Goal: Communication & Community: Answer question/provide support

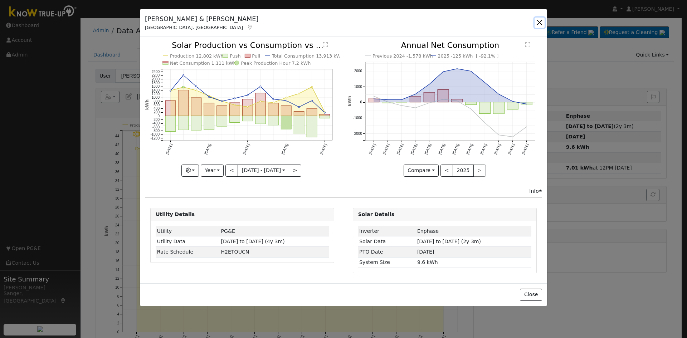
click at [541, 23] on button "button" at bounding box center [539, 23] width 10 height 10
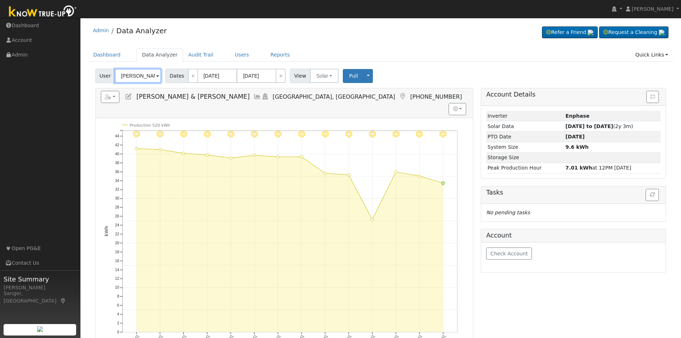
click at [144, 77] on input "Tim & Lisa Garver" at bounding box center [138, 76] width 46 height 14
paste input "Michael Garrovillo"
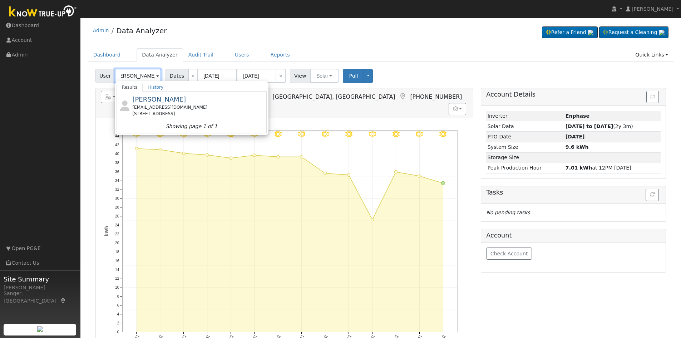
type input "Michael Garrovillo"
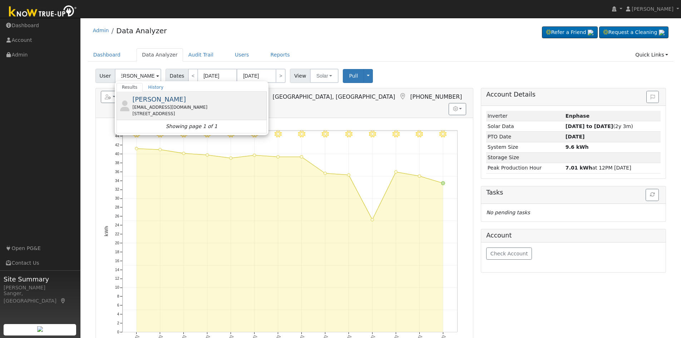
scroll to position [0, 0]
click at [168, 112] on div "1052 Lords Ct, Lemoore, CA 93245" at bounding box center [198, 114] width 133 height 6
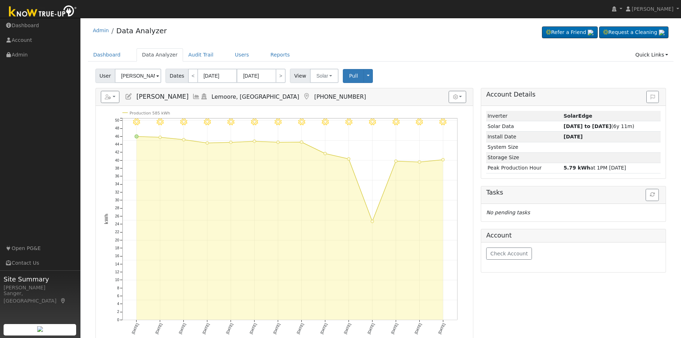
click at [195, 95] on icon at bounding box center [196, 96] width 8 height 6
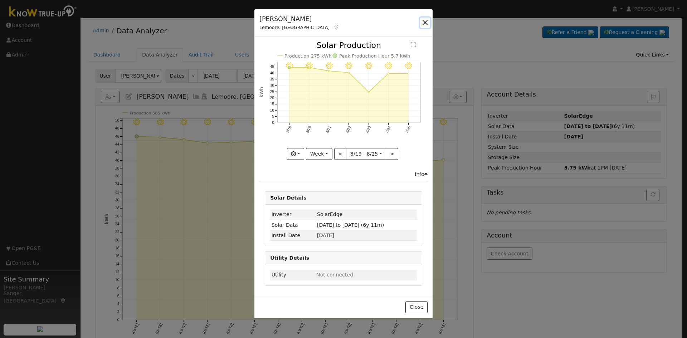
click at [423, 21] on button "button" at bounding box center [425, 23] width 10 height 10
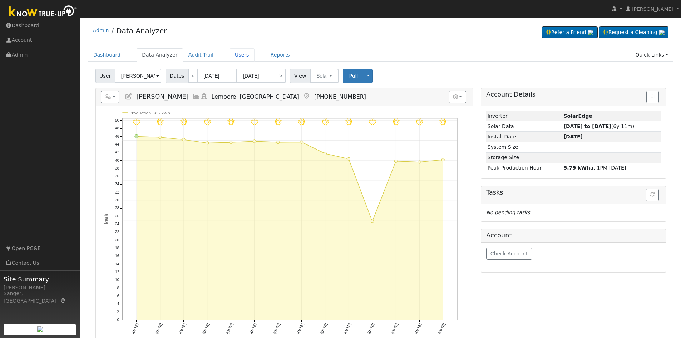
click at [230, 56] on link "Users" at bounding box center [242, 54] width 25 height 13
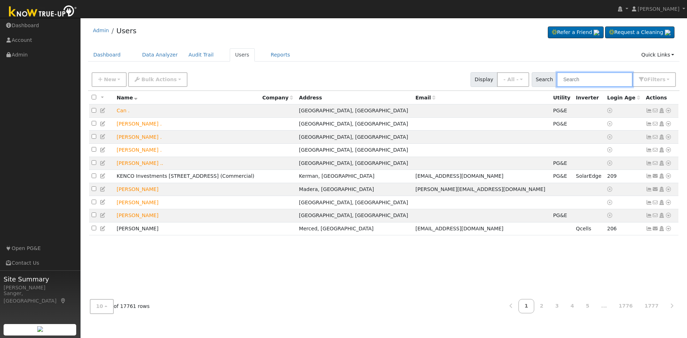
click at [591, 79] on input "text" at bounding box center [594, 79] width 76 height 15
paste input "Sandesh Raikar"
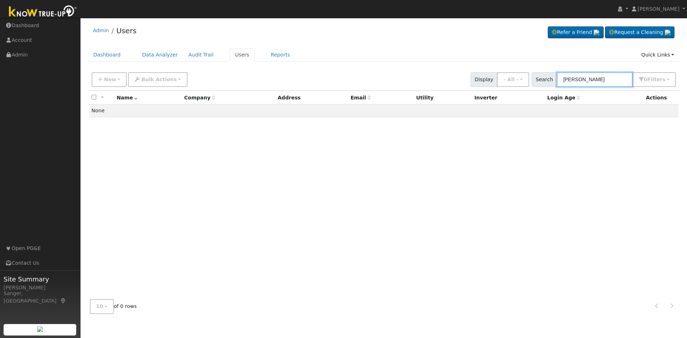
type input "Sandesh Raikar"
click at [623, 79] on input "Sandesh Raikar" at bounding box center [594, 79] width 76 height 15
click at [619, 77] on input "Sandesh Raikar" at bounding box center [594, 79] width 76 height 15
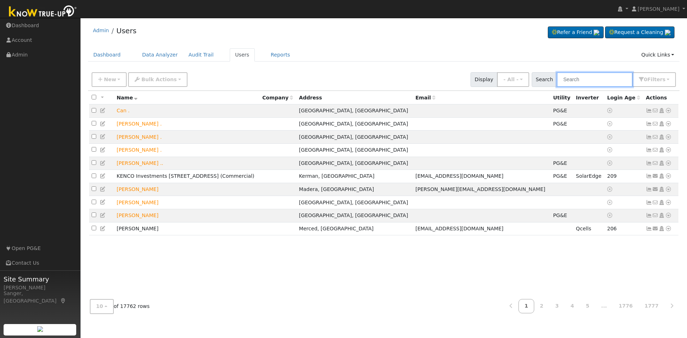
click at [581, 79] on input "text" at bounding box center [594, 79] width 76 height 15
paste input "[PERSON_NAME]"
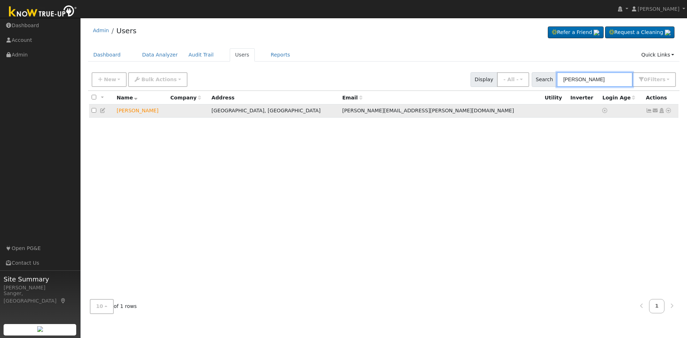
type input "[PERSON_NAME]"
click at [656, 111] on icon at bounding box center [655, 110] width 6 height 5
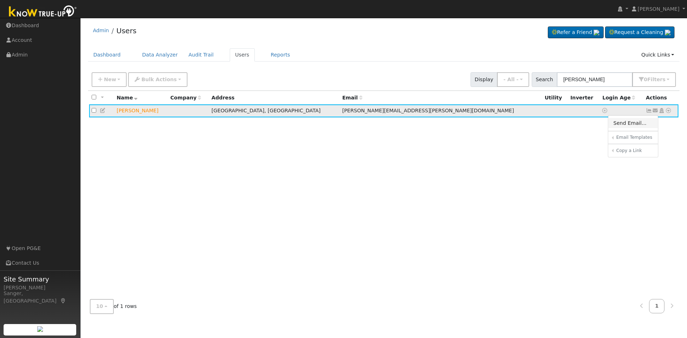
click at [636, 128] on link "Send Email..." at bounding box center [633, 123] width 50 height 10
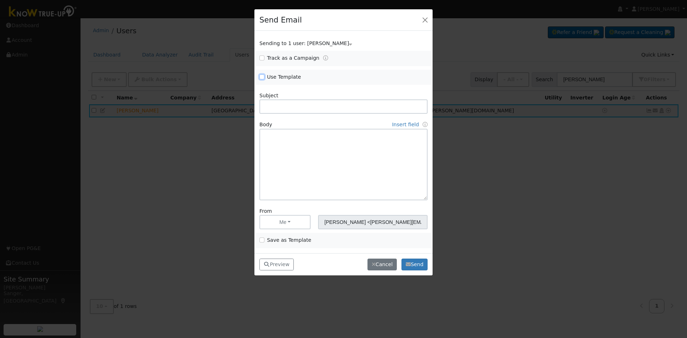
click at [262, 77] on input "Use Template" at bounding box center [261, 76] width 5 height 5
checkbox input "true"
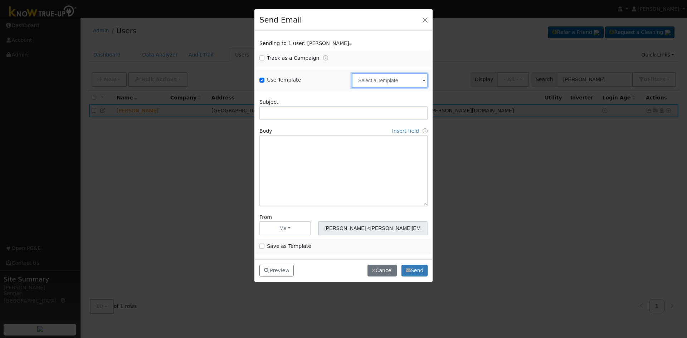
click at [369, 78] on input "text" at bounding box center [390, 80] width 76 height 14
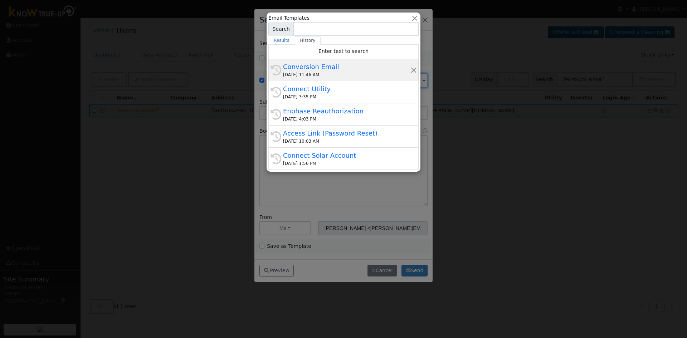
click at [359, 81] on div "History Conversion Email 08/26/2025 11:46 AM" at bounding box center [343, 92] width 150 height 22
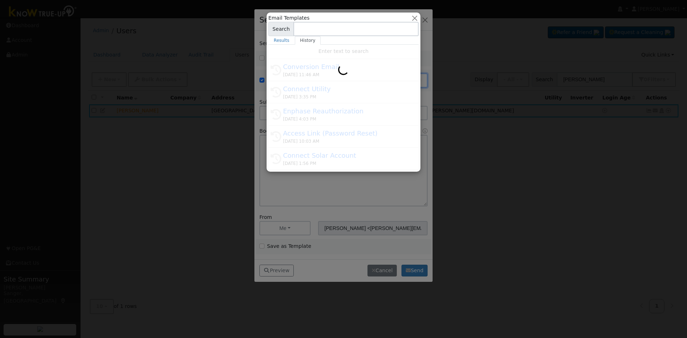
type input "Conversion Email"
type input "Connect Your Utility Account"
type textarea "Dear {user_fname}, The first step is to connect your electric utility account. …"
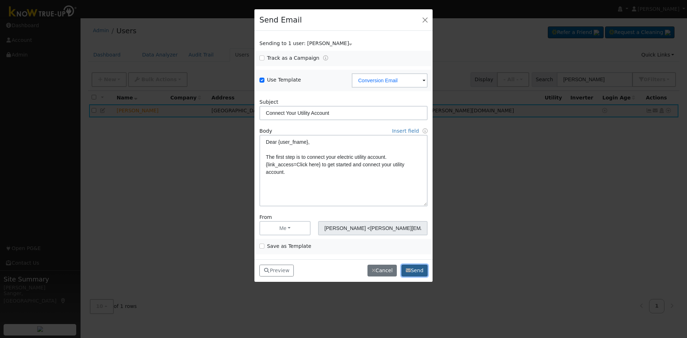
click at [413, 269] on button "Send" at bounding box center [414, 271] width 26 height 12
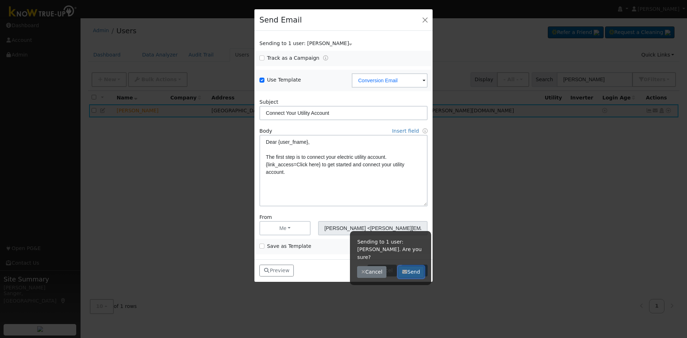
click at [420, 266] on button "Send" at bounding box center [411, 272] width 26 height 12
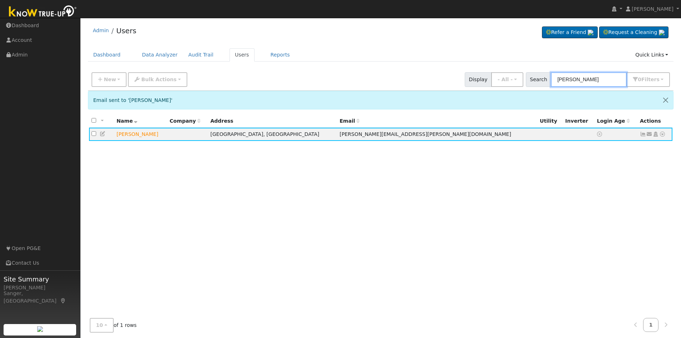
drag, startPoint x: 605, startPoint y: 79, endPoint x: 509, endPoint y: 90, distance: 97.2
click at [0, 0] on div "New Add User Quick Add Quick Connect Quick Convert Lead Bulk Actions Send Email…" at bounding box center [0, 0] width 0 height 0
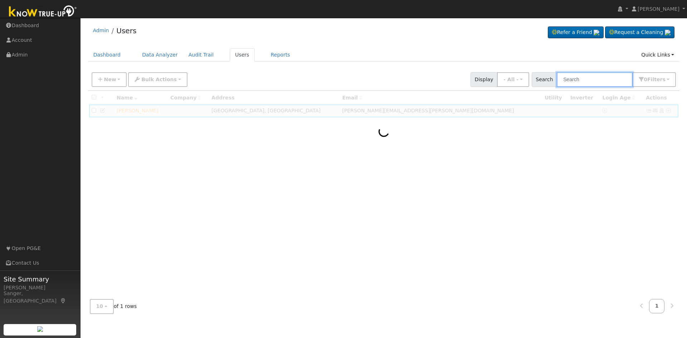
click at [570, 82] on input "text" at bounding box center [594, 79] width 76 height 15
click at [587, 79] on input "text" at bounding box center [594, 79] width 76 height 15
click at [597, 80] on input "text" at bounding box center [594, 79] width 76 height 15
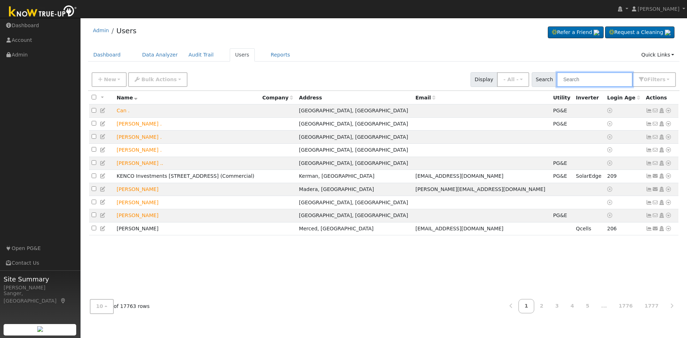
click at [594, 80] on input "text" at bounding box center [594, 79] width 76 height 15
paste input "[PERSON_NAME]"
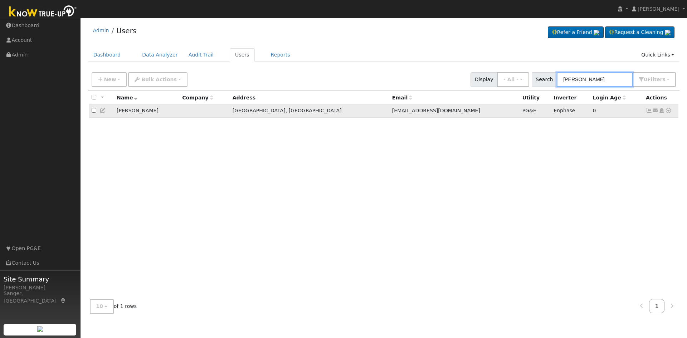
type input "[PERSON_NAME]"
click at [647, 113] on icon at bounding box center [648, 110] width 6 height 5
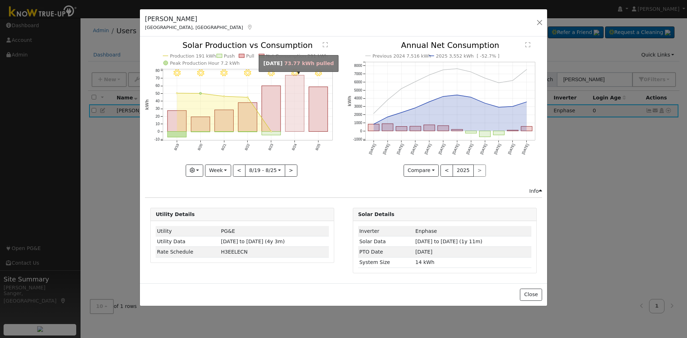
click at [294, 115] on rect "onclick=""" at bounding box center [294, 103] width 19 height 56
type input "[DATE]"
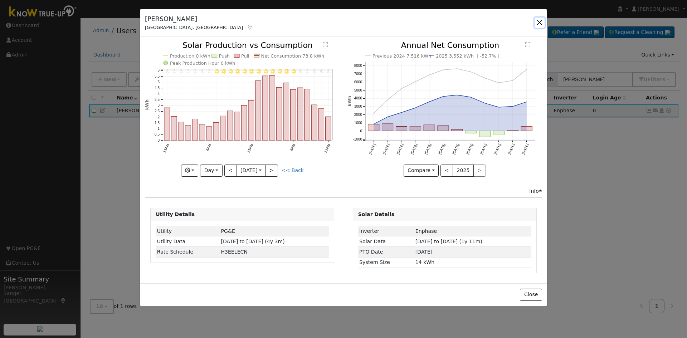
drag, startPoint x: 537, startPoint y: 23, endPoint x: 534, endPoint y: 24, distance: 3.7
click at [537, 24] on button "button" at bounding box center [539, 23] width 10 height 10
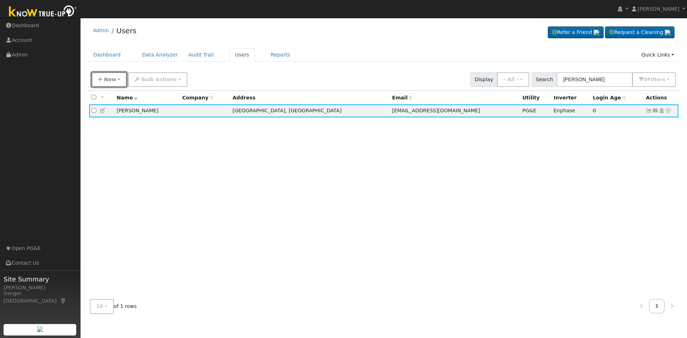
click at [104, 81] on span "New" at bounding box center [110, 80] width 12 height 6
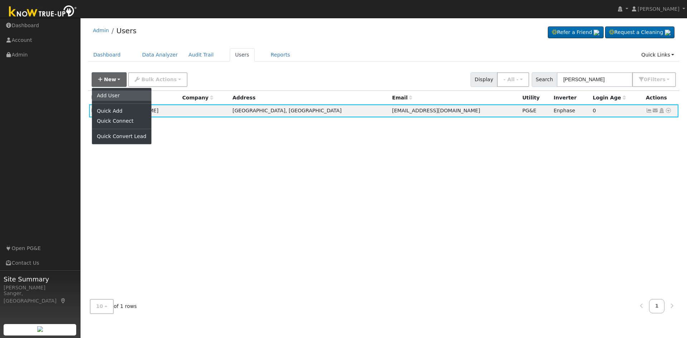
click at [116, 99] on link "Add User" at bounding box center [121, 95] width 59 height 10
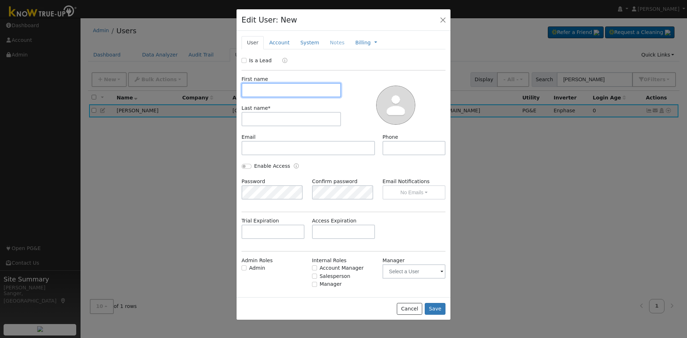
click at [252, 87] on input "text" at bounding box center [290, 90] width 99 height 14
paste input "[PERSON_NAME]"
type input "[PERSON_NAME]"
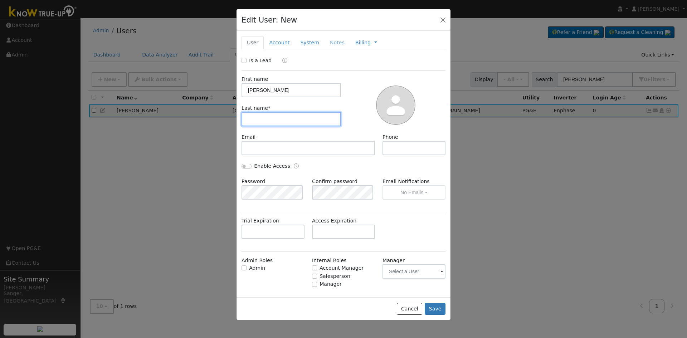
click at [265, 118] on input "text" at bounding box center [290, 119] width 99 height 14
paste input "[PERSON_NAME]"
drag, startPoint x: 265, startPoint y: 119, endPoint x: 205, endPoint y: 116, distance: 60.5
click at [0, 0] on div "Edit User: New Select an Ac... New Account Nickname Cancel Create Are you sure …" at bounding box center [0, 0] width 0 height 0
type input "[PERSON_NAME]"
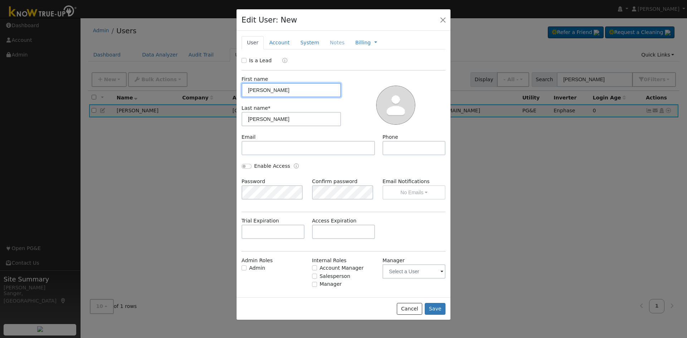
drag, startPoint x: 264, startPoint y: 90, endPoint x: 298, endPoint y: 95, distance: 34.7
click at [296, 93] on input "[PERSON_NAME]" at bounding box center [290, 90] width 99 height 14
type input "[PERSON_NAME]"
click at [424, 149] on input "text" at bounding box center [413, 148] width 63 height 14
paste input "[PHONE_NUMBER]"
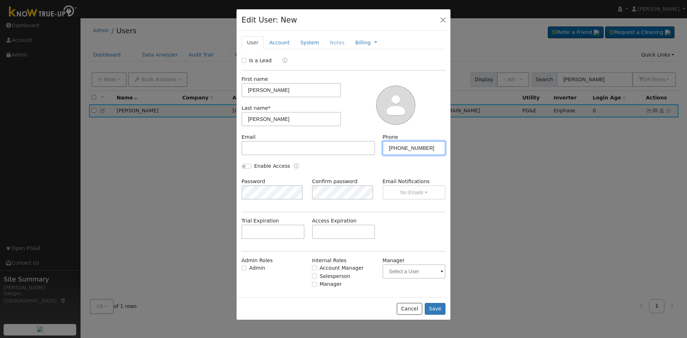
type input "[PHONE_NUMBER]"
click at [288, 147] on input "text" at bounding box center [307, 148] width 133 height 14
paste input "[EMAIL_ADDRESS][DOMAIN_NAME]"
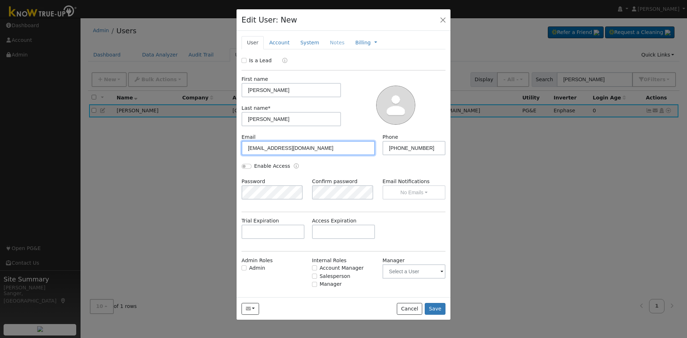
type input "[EMAIL_ADDRESS][DOMAIN_NAME]"
drag, startPoint x: 242, startPoint y: 59, endPoint x: 276, endPoint y: 51, distance: 34.2
click at [243, 58] on input "Is a Lead" at bounding box center [243, 60] width 5 height 5
checkbox input "true"
drag, startPoint x: 278, startPoint y: 45, endPoint x: 453, endPoint y: 87, distance: 180.2
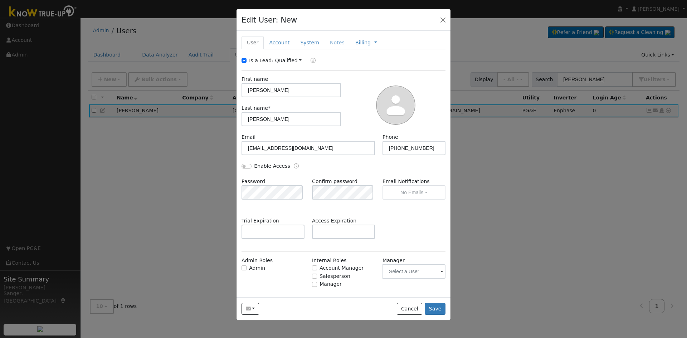
click at [279, 45] on link "Account" at bounding box center [279, 42] width 31 height 13
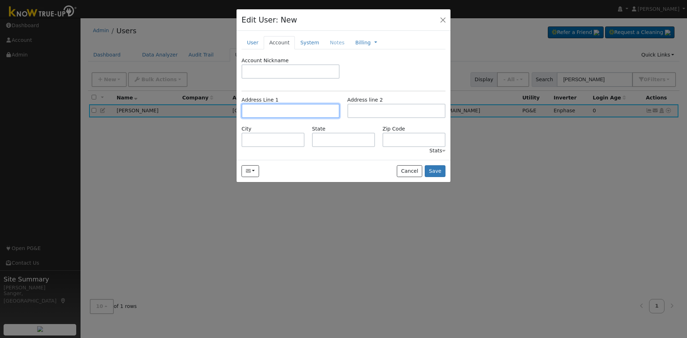
click at [274, 107] on input "text" at bounding box center [290, 111] width 98 height 14
paste input "[EMAIL_ADDRESS][DOMAIN_NAME]"
type input "[EMAIL_ADDRESS][DOMAIN_NAME]"
drag, startPoint x: 313, startPoint y: 113, endPoint x: 227, endPoint y: 113, distance: 85.1
click at [0, 0] on div "Edit User: New Select an Ac... New Account Nickname Cancel Create Are you sure …" at bounding box center [0, 0] width 0 height 0
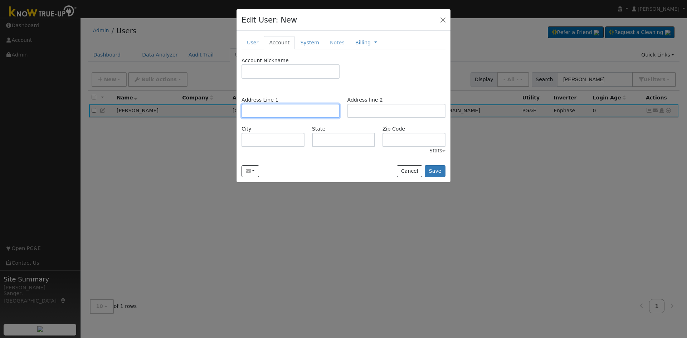
click at [263, 112] on input "text" at bounding box center [290, 111] width 98 height 14
paste input "[STREET_ADDRESS]"
type input "[STREET_ADDRESS]"
type input "[GEOGRAPHIC_DATA]"
type input "CA"
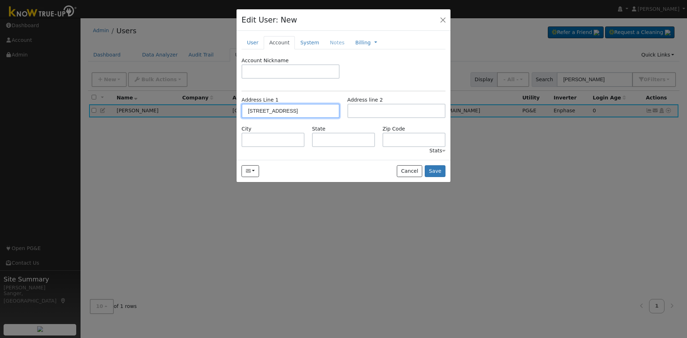
type input "93306"
click at [440, 172] on button "Save" at bounding box center [434, 171] width 21 height 12
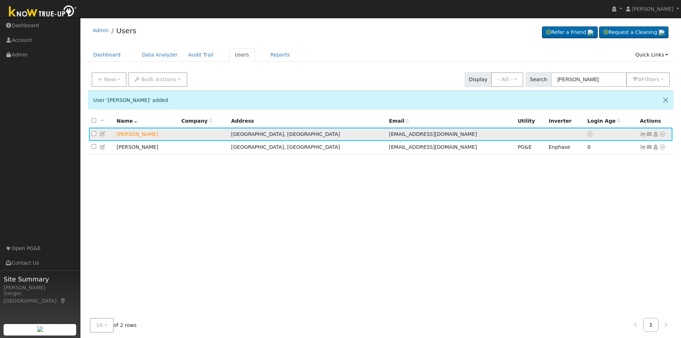
click at [650, 134] on icon at bounding box center [650, 134] width 6 height 5
click at [635, 146] on link "Send Email..." at bounding box center [628, 147] width 50 height 10
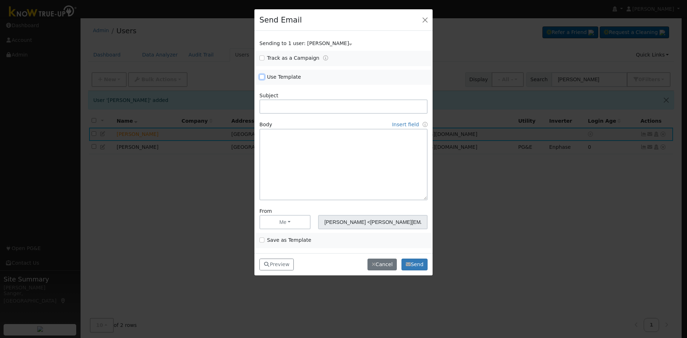
click at [263, 77] on input "Use Template" at bounding box center [261, 76] width 5 height 5
checkbox input "true"
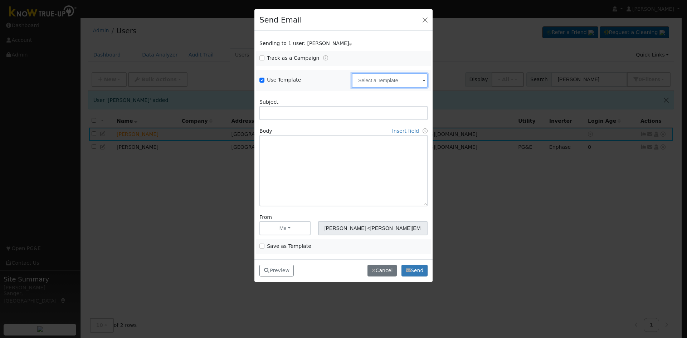
click at [361, 80] on input "text" at bounding box center [390, 80] width 76 height 14
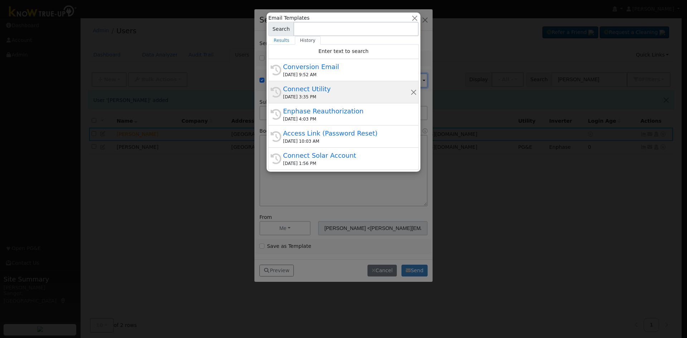
click at [330, 88] on div "Connect Utility" at bounding box center [346, 89] width 127 height 10
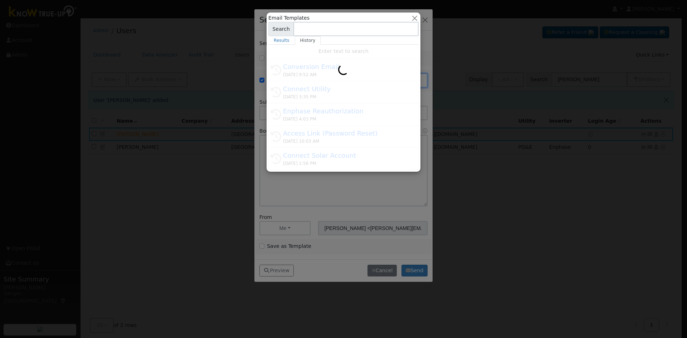
type input "Connect Utility"
type textarea "Hello, Please use the link below to connect your utility company to Know True-U…"
type input "Know True-Up <[EMAIL_ADDRESS][DOMAIN_NAME]>"
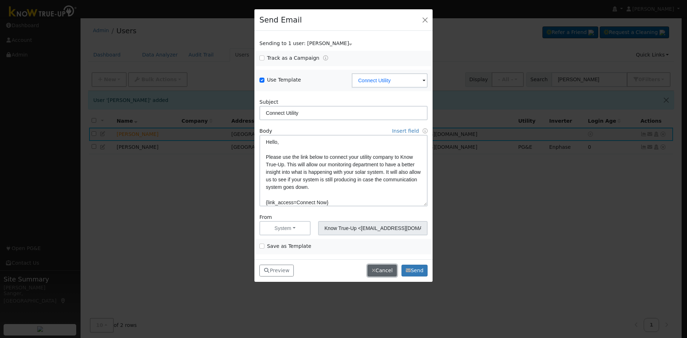
click at [383, 268] on button "Cancel" at bounding box center [381, 271] width 29 height 12
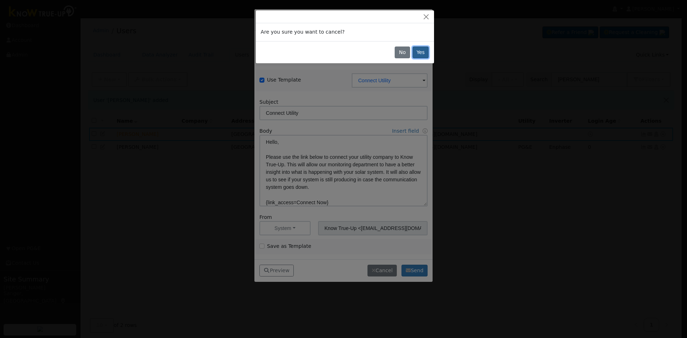
click at [414, 51] on button "Yes" at bounding box center [420, 52] width 16 height 12
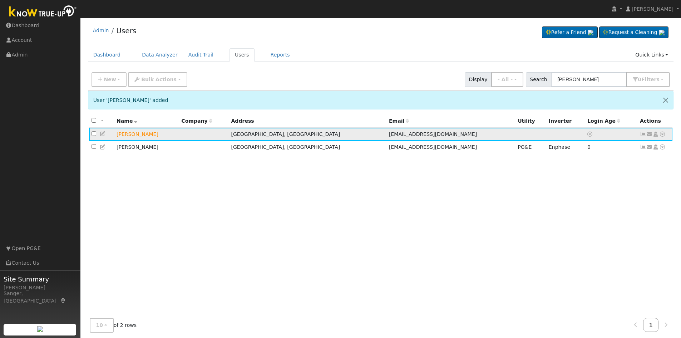
click at [650, 136] on icon at bounding box center [650, 134] width 6 height 5
click at [620, 147] on link "Send Email..." at bounding box center [628, 147] width 50 height 10
checkbox input "false"
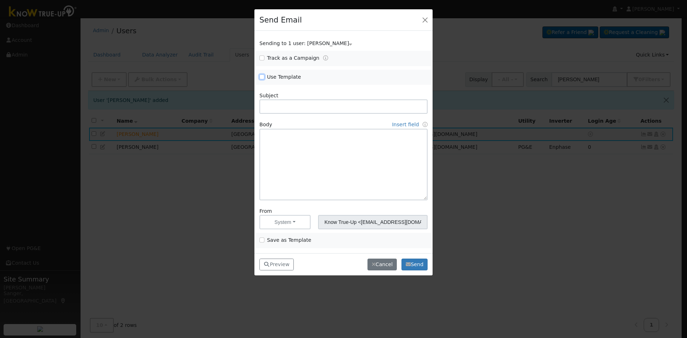
click at [261, 77] on input "Use Template" at bounding box center [261, 76] width 5 height 5
checkbox input "true"
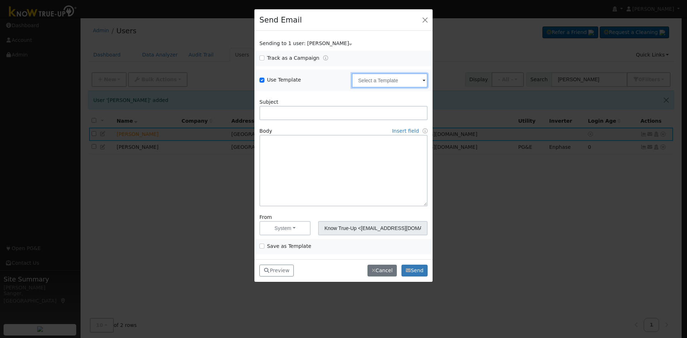
click at [382, 80] on input "text" at bounding box center [390, 80] width 76 height 14
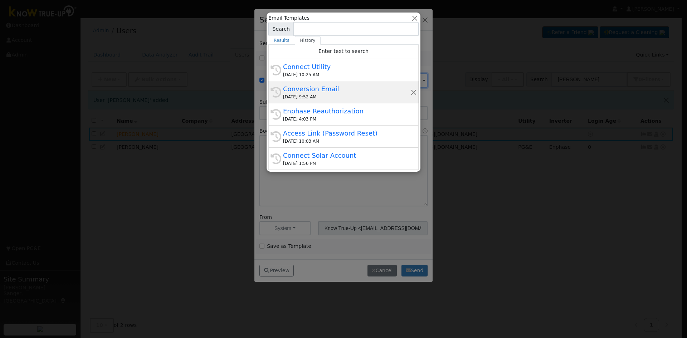
click at [325, 92] on div "Conversion Email" at bounding box center [346, 89] width 127 height 10
type input "Conversion Email"
type input "Connect Your Utility Account"
type textarea "Dear {user_fname}, The first step is to connect your electric utility account. …"
type input "[PERSON_NAME] <[PERSON_NAME][EMAIL_ADDRESS][DOMAIN_NAME]>"
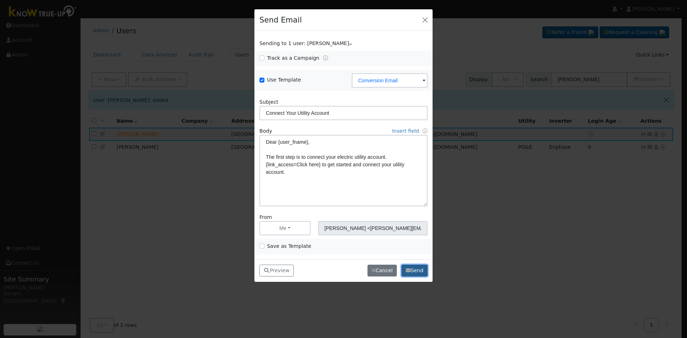
click at [413, 269] on button "Send" at bounding box center [414, 271] width 26 height 12
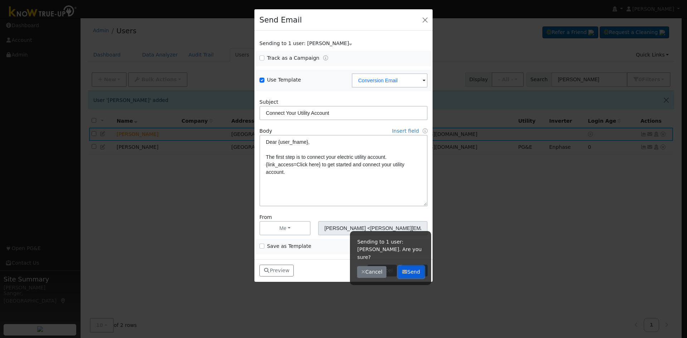
click at [413, 268] on button "Send" at bounding box center [411, 272] width 26 height 12
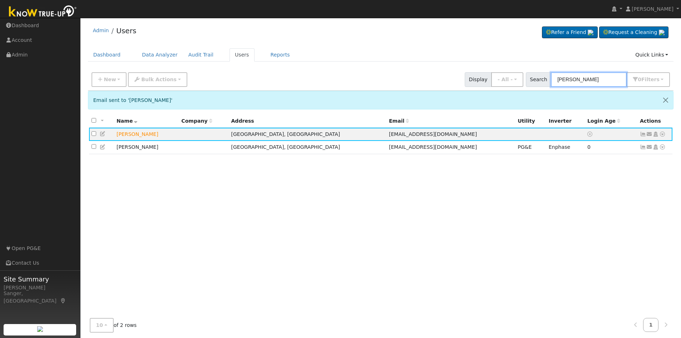
drag, startPoint x: 594, startPoint y: 82, endPoint x: 511, endPoint y: 91, distance: 83.1
click at [0, 0] on div "New Add User Quick Add Quick Connect Quick Convert Lead Bulk Actions Send Email…" at bounding box center [0, 0] width 0 height 0
paste input "[PERSON_NAME]"
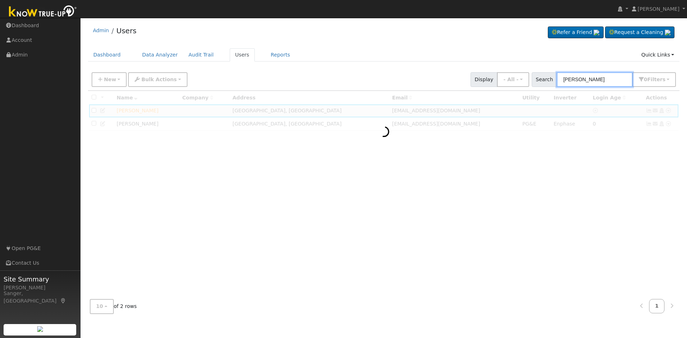
type input "[PERSON_NAME]"
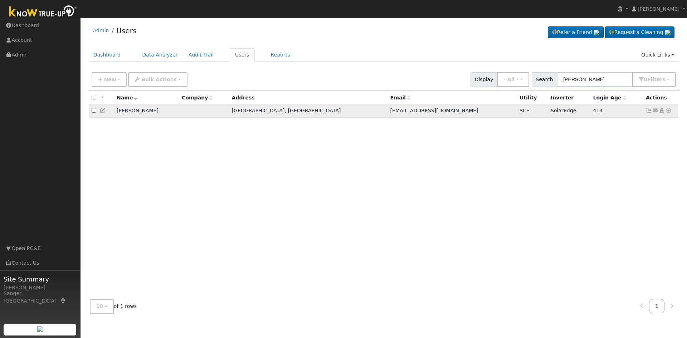
click at [649, 112] on icon at bounding box center [648, 110] width 6 height 5
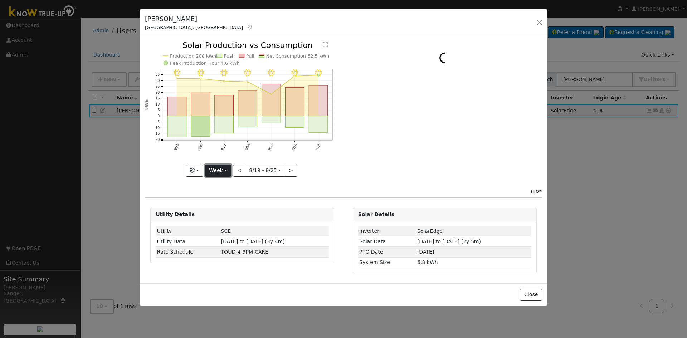
click at [220, 171] on button "Week" at bounding box center [218, 171] width 26 height 12
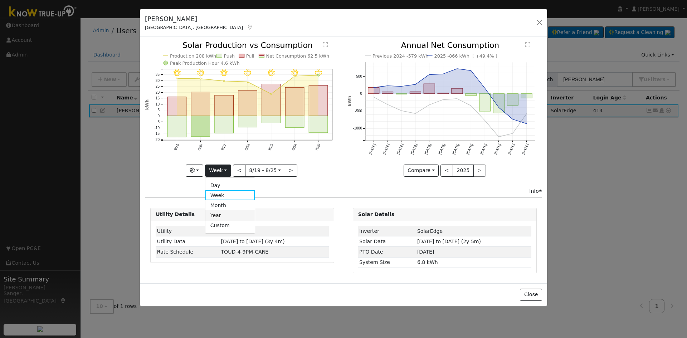
click at [225, 217] on link "Year" at bounding box center [230, 215] width 50 height 10
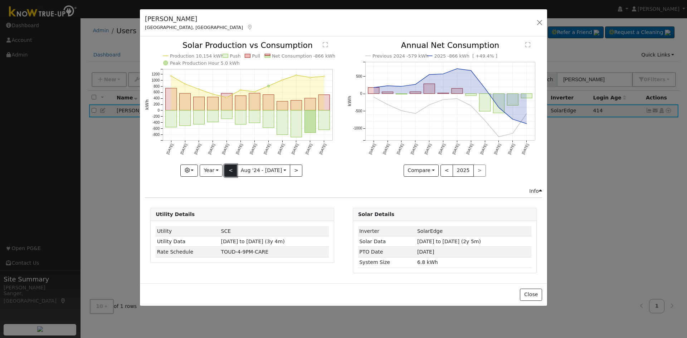
click at [234, 170] on button "<" at bounding box center [230, 171] width 13 height 12
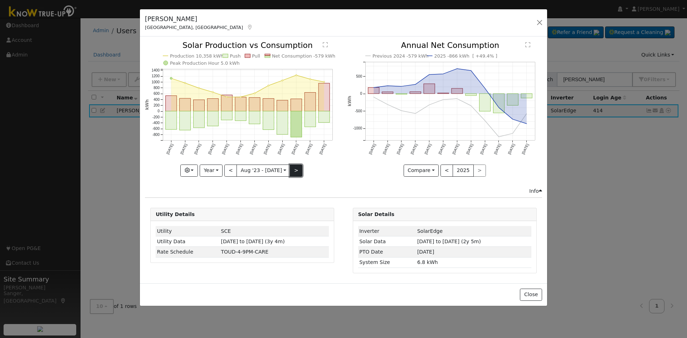
click at [291, 170] on button ">" at bounding box center [296, 171] width 13 height 12
type input "[DATE]"
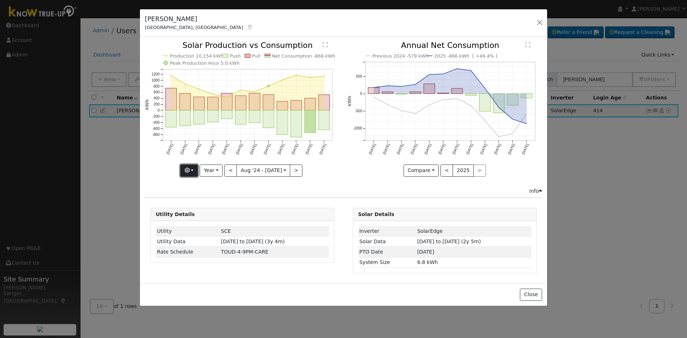
click at [196, 171] on button "button" at bounding box center [189, 171] width 18 height 12
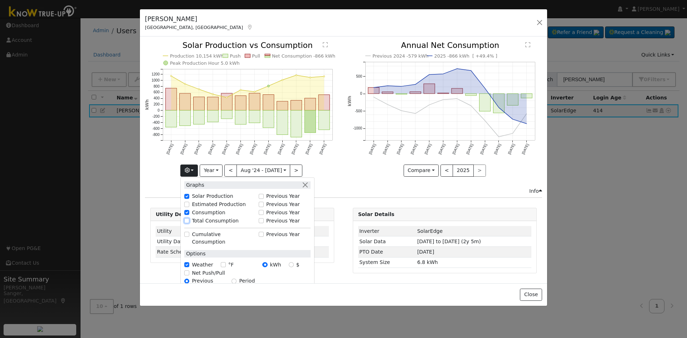
click at [189, 220] on input "Total Consumption" at bounding box center [186, 220] width 5 height 5
checkbox input "true"
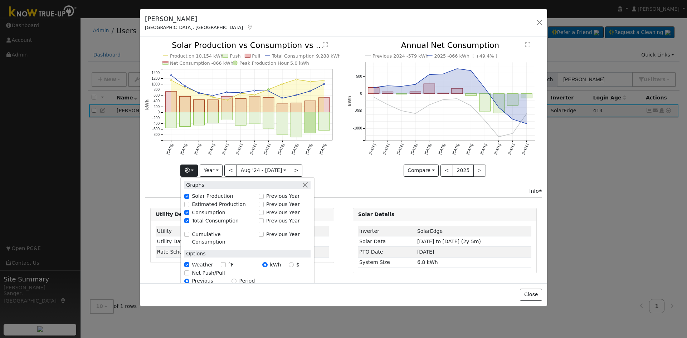
click at [349, 159] on icon "Previous 2024 -579 kWh 2025 -866 kWh [ +49.4% ] [DATE] Sep '[DATE] Nov '[DATE] …" at bounding box center [444, 106] width 195 height 131
